Goal: Find specific page/section: Find specific page/section

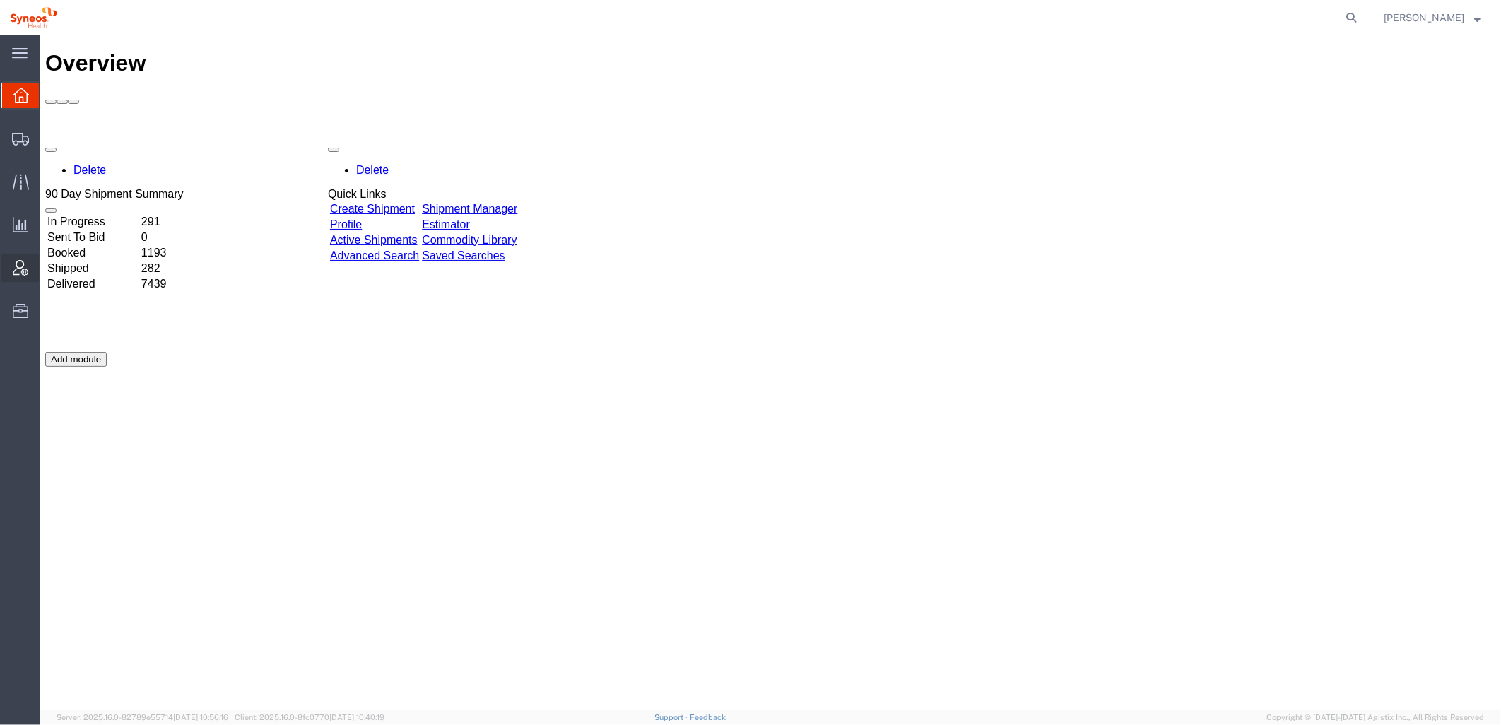
click at [29, 264] on div at bounding box center [21, 268] width 40 height 28
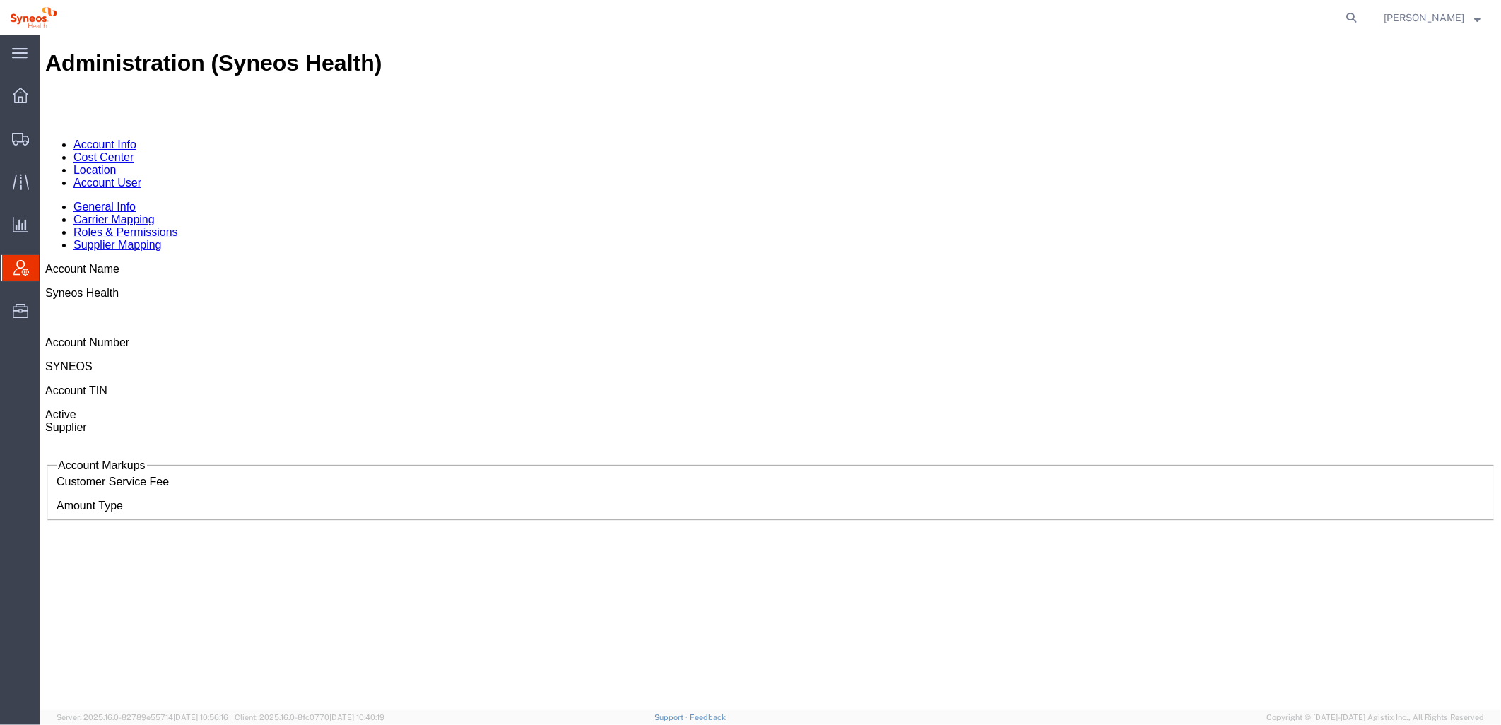
click at [141, 176] on link "Account User" at bounding box center [107, 182] width 68 height 12
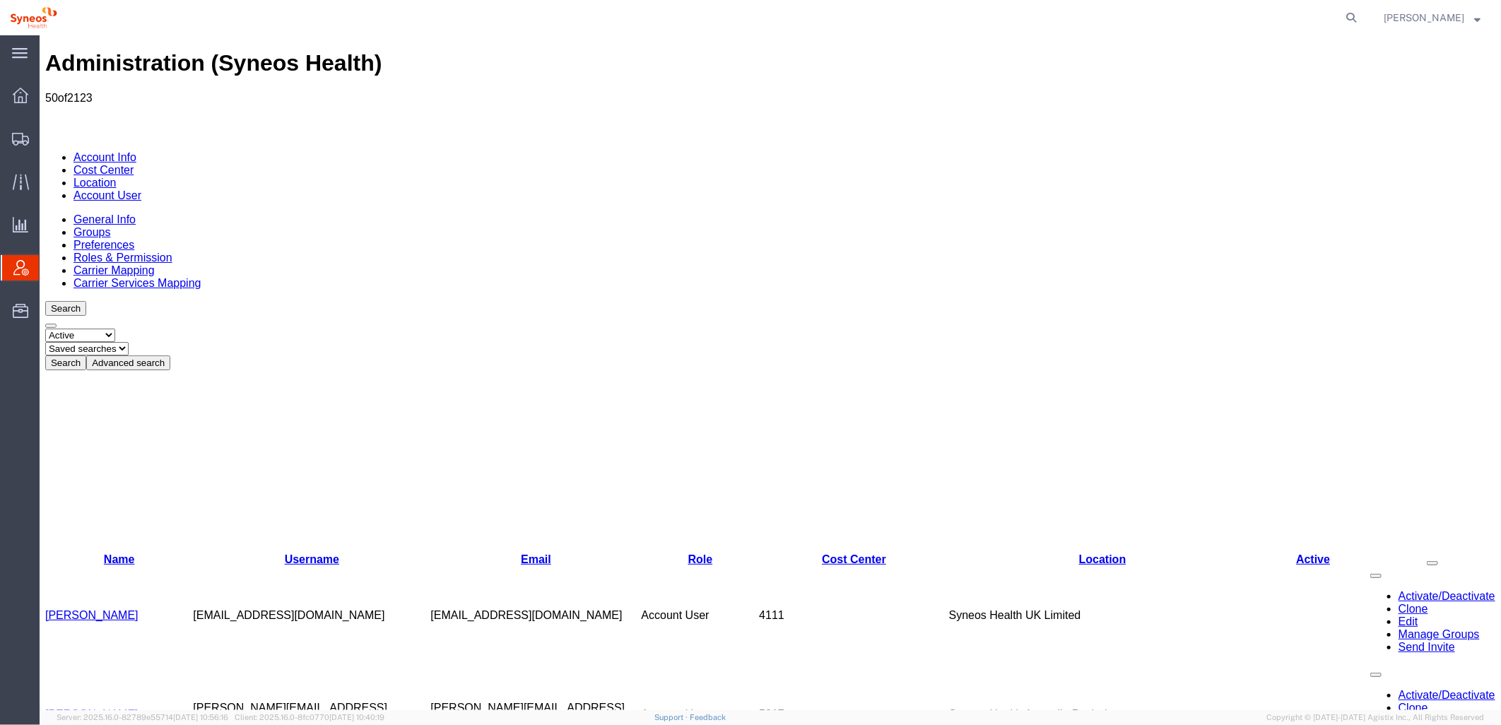
click at [170, 355] on button "Advanced search" at bounding box center [128, 362] width 84 height 15
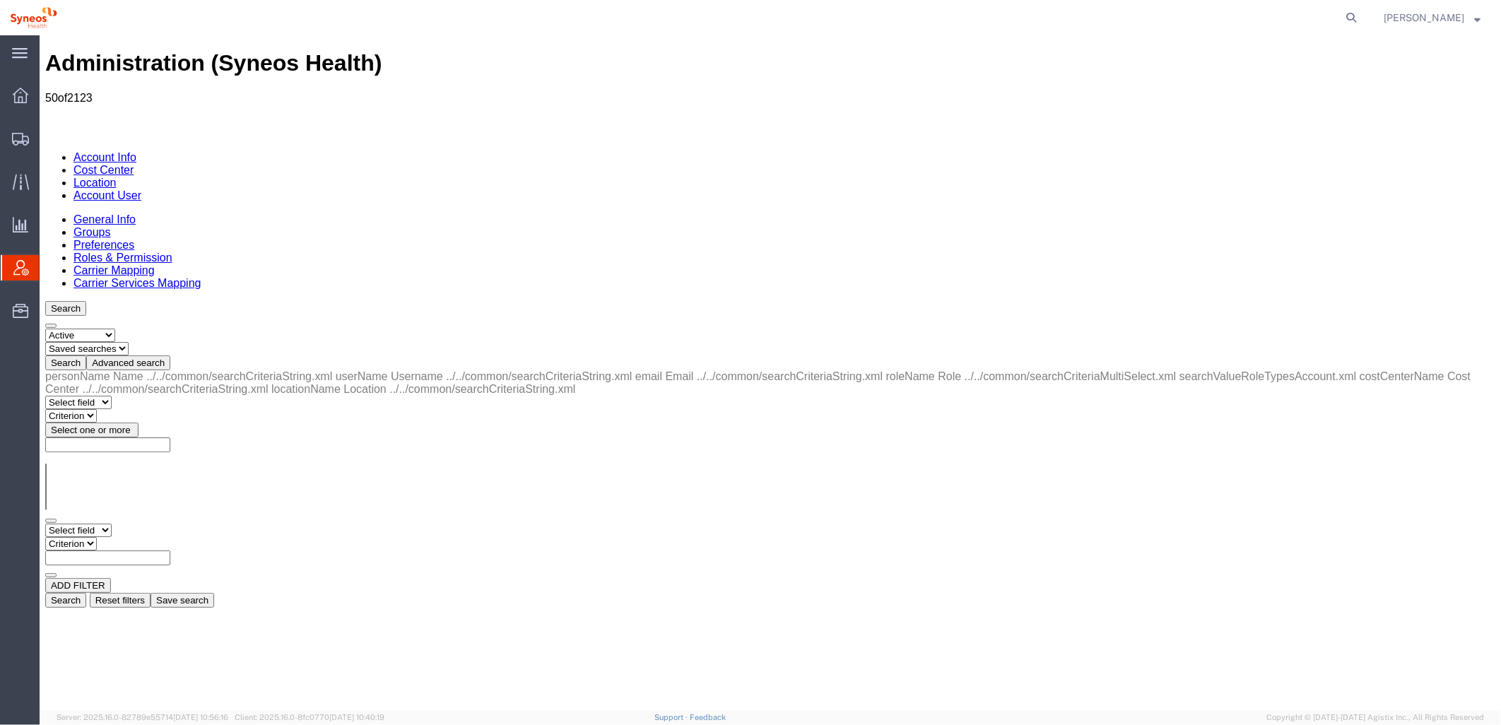
click at [96, 537] on select "Criterion" at bounding box center [71, 543] width 52 height 13
click at [111, 523] on select "Select field Cost Center Email Location Name Role Username" at bounding box center [78, 529] width 66 height 13
select select "locationName"
click at [45, 523] on select "Select field Cost Center Email Location Name Role Username" at bounding box center [78, 529] width 66 height 13
click at [129, 537] on select "Criterion contains does not contain is is blank is not blank starts with" at bounding box center [87, 543] width 85 height 13
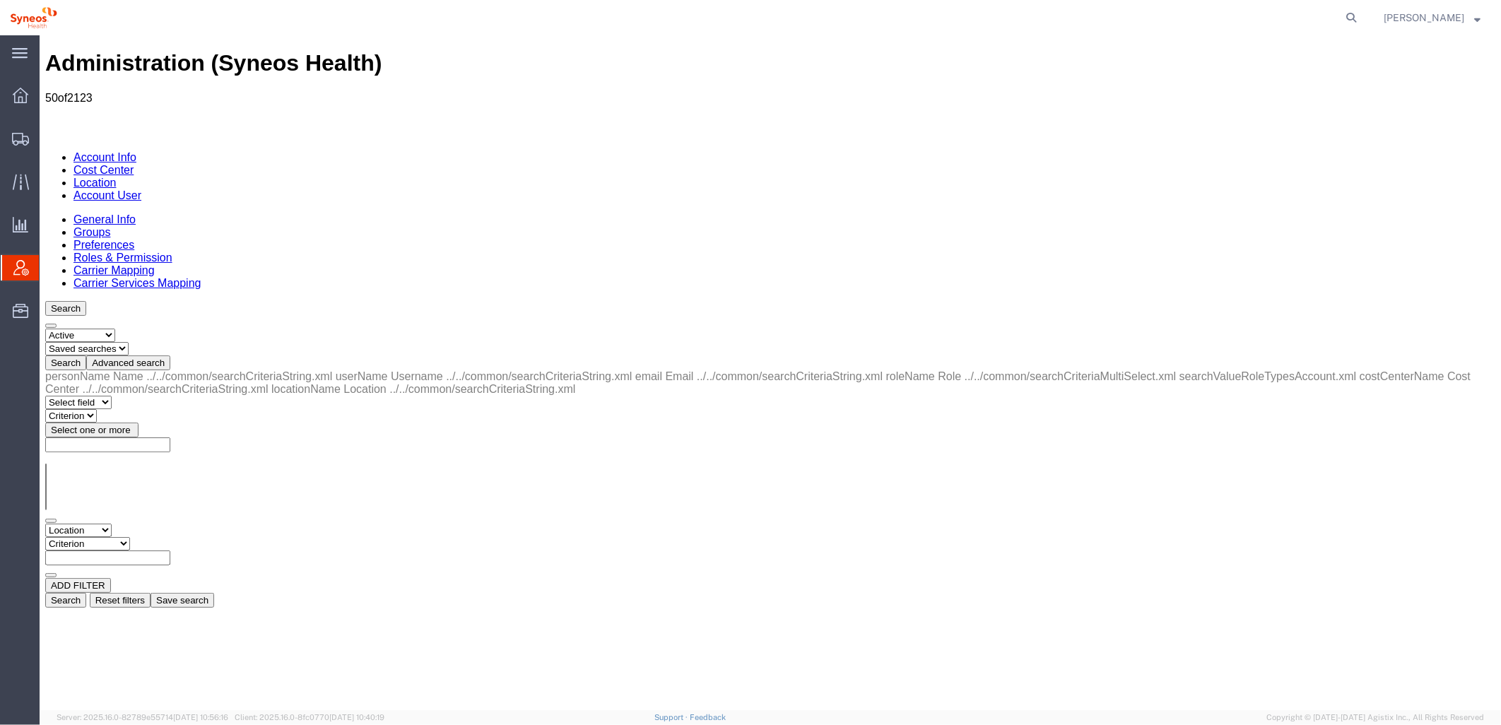
select select "contains"
click at [129, 537] on select "Criterion contains does not contain is is blank is not blank starts with" at bounding box center [87, 543] width 85 height 13
click at [170, 550] on input "text" at bounding box center [107, 557] width 125 height 15
type input "zdnu"
click at [86, 592] on button "Search" at bounding box center [65, 599] width 41 height 15
